Goal: Find contact information: Find contact information

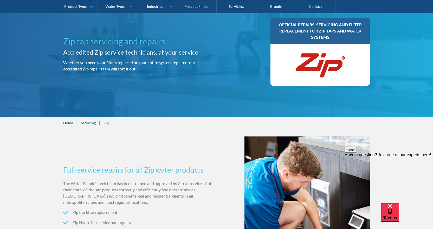
scroll to position [52, 0]
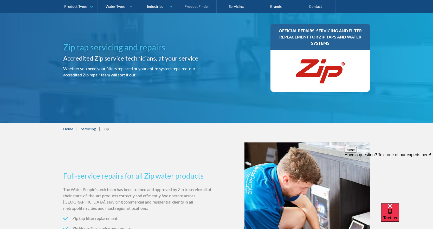
click at [357, 153] on button "close" at bounding box center [351, 149] width 12 height 5
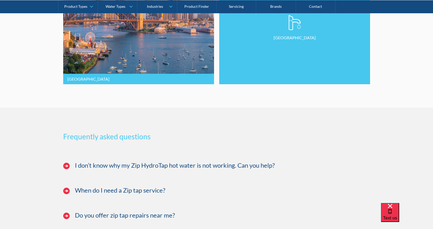
scroll to position [1170, 0]
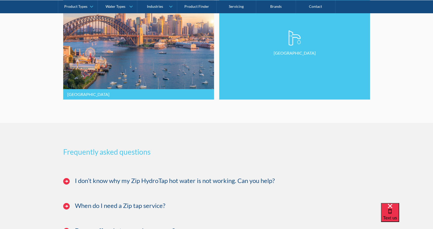
click at [280, 79] on link "[GEOGRAPHIC_DATA]" at bounding box center [294, 42] width 151 height 113
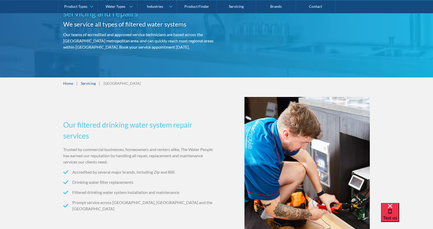
scroll to position [78, 0]
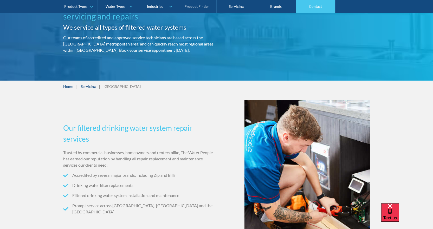
click at [319, 8] on link "Contact" at bounding box center [316, 6] width 40 height 13
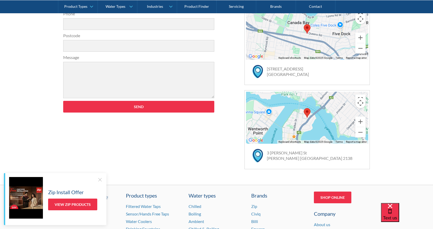
scroll to position [356, 0]
